Goal: Task Accomplishment & Management: Complete application form

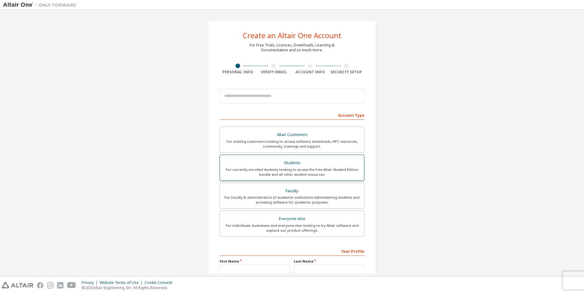
click at [253, 171] on div "For currently enrolled students looking to access the free Altair Student Editi…" at bounding box center [292, 172] width 137 height 10
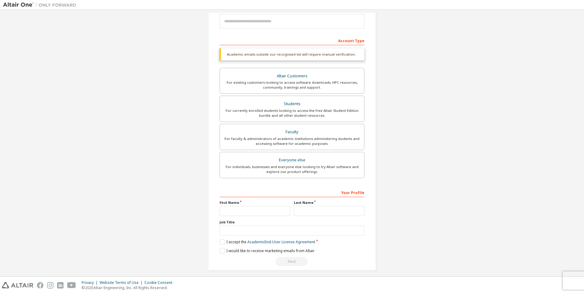
scroll to position [79, 0]
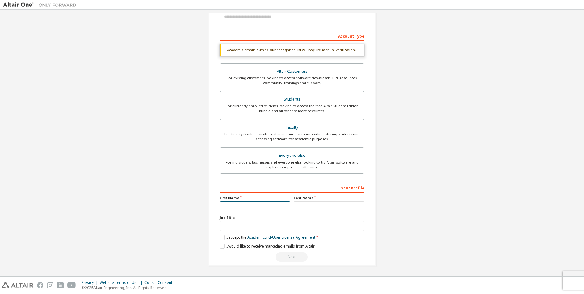
click at [236, 207] on input "text" at bounding box center [255, 206] width 71 height 10
click at [154, 211] on div "Create an Altair One Account For Free Trials, Licenses, Downloads, Learning & D…" at bounding box center [292, 104] width 578 height 340
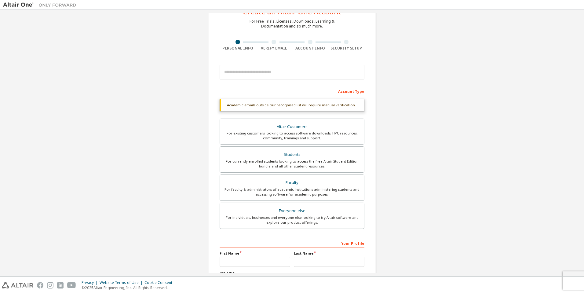
scroll to position [18, 0]
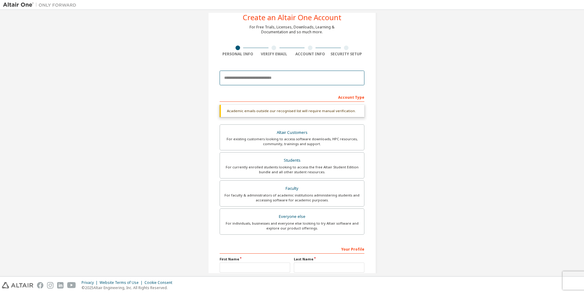
click at [263, 77] on input "email" at bounding box center [292, 78] width 145 height 15
click at [186, 93] on div "Create an Altair One Account For Free Trials, Licenses, Downloads, Learning & D…" at bounding box center [292, 165] width 578 height 340
click at [244, 75] on input "email" at bounding box center [292, 78] width 145 height 15
type input "**********"
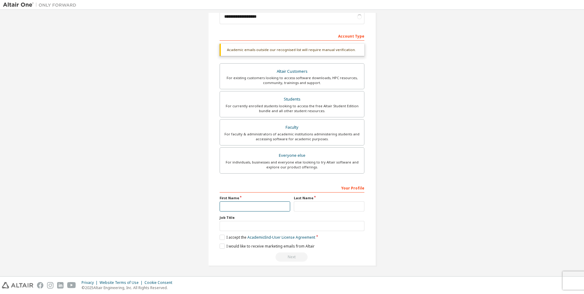
click at [227, 206] on input "text" at bounding box center [255, 206] width 71 height 10
type input "*******"
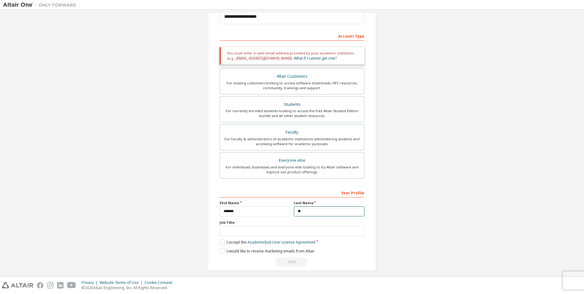
type input "*"
type input "******"
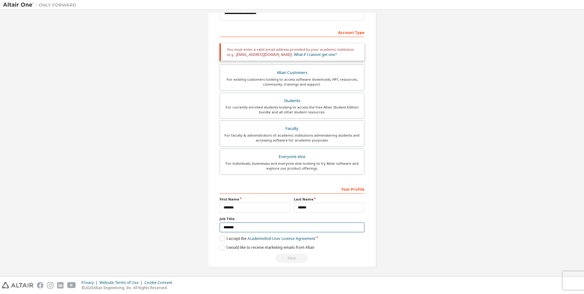
scroll to position [84, 0]
type input "*******"
click at [220, 239] on label "I accept the Academic End-User License Agreement" at bounding box center [268, 237] width 96 height 5
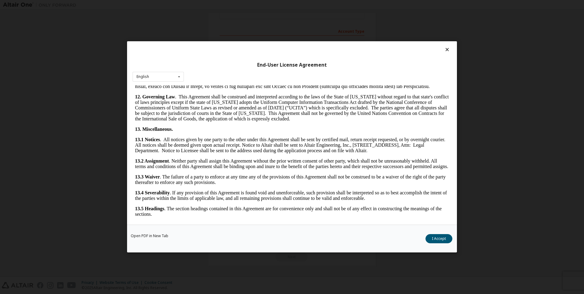
scroll to position [964, 0]
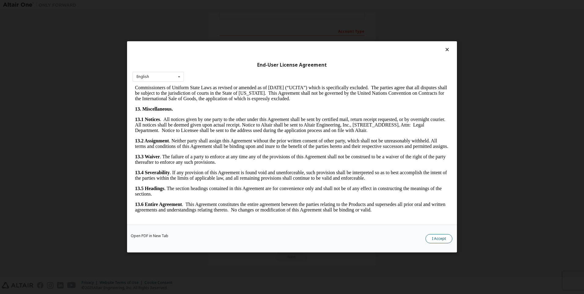
click at [436, 238] on button "I Accept" at bounding box center [439, 238] width 27 height 9
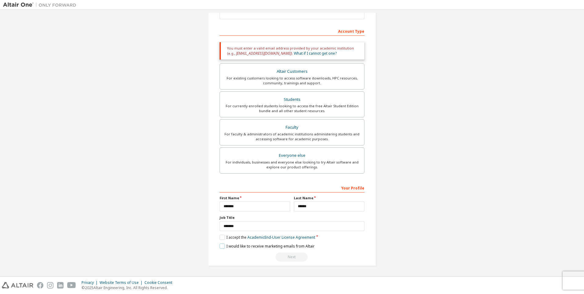
click at [223, 246] on label "I would like to receive marketing emails from Altair" at bounding box center [267, 246] width 95 height 5
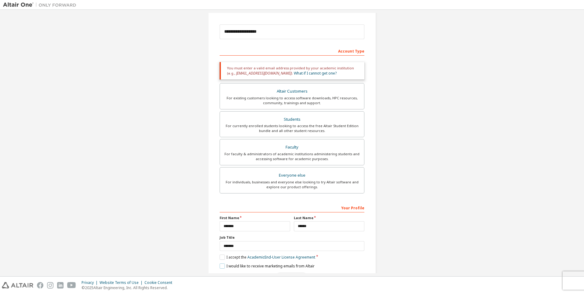
scroll to position [53, 0]
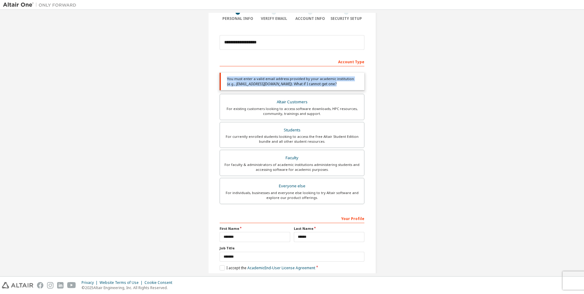
drag, startPoint x: 322, startPoint y: 85, endPoint x: 220, endPoint y: 81, distance: 102.2
click at [220, 81] on div "You must enter a valid email address provided by your academic institution (e.g…" at bounding box center [292, 81] width 145 height 17
click at [301, 83] on link "What if I cannot get one?" at bounding box center [315, 83] width 43 height 5
